Goal: Information Seeking & Learning: Learn about a topic

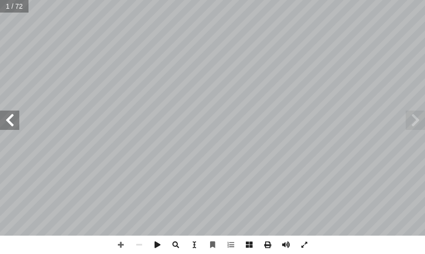
click at [13, 127] on span at bounding box center [9, 120] width 19 height 19
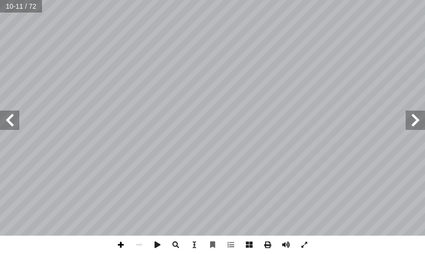
click at [121, 246] on span at bounding box center [121, 245] width 18 height 18
click at [11, 113] on span at bounding box center [9, 120] width 19 height 19
click at [217, 163] on div ") ِ نام ْ ص أ ا ْ ل ِ - ل ُ ام ل َّ لس � ِ ه ْ ي َ ل َ -ع َ هيم � ر ْ ب ِ إ � ُ…" at bounding box center [212, 127] width 425 height 254
